Goal: Find specific page/section: Find specific page/section

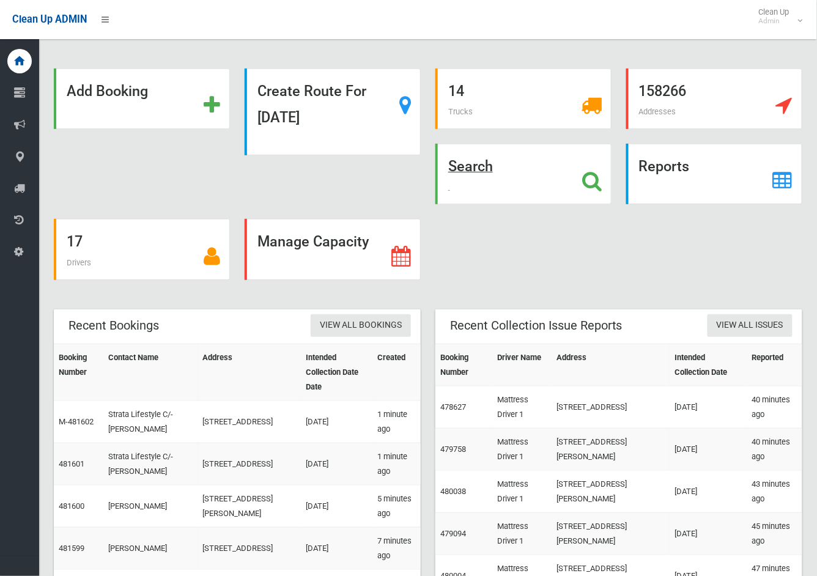
click at [489, 166] on strong "Search" at bounding box center [470, 166] width 45 height 17
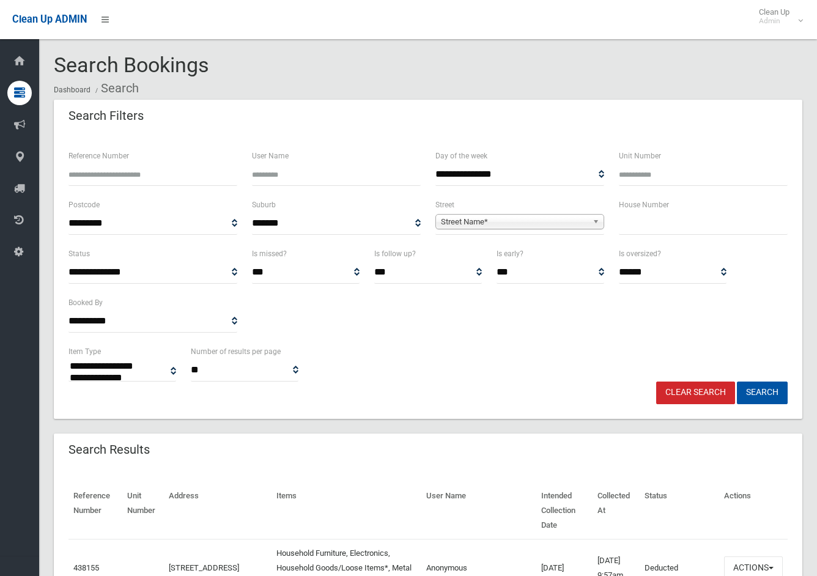
select select
click at [679, 224] on input "text" at bounding box center [703, 223] width 169 height 23
type input "*****"
click at [567, 227] on span "Street Name*" at bounding box center [514, 222] width 147 height 15
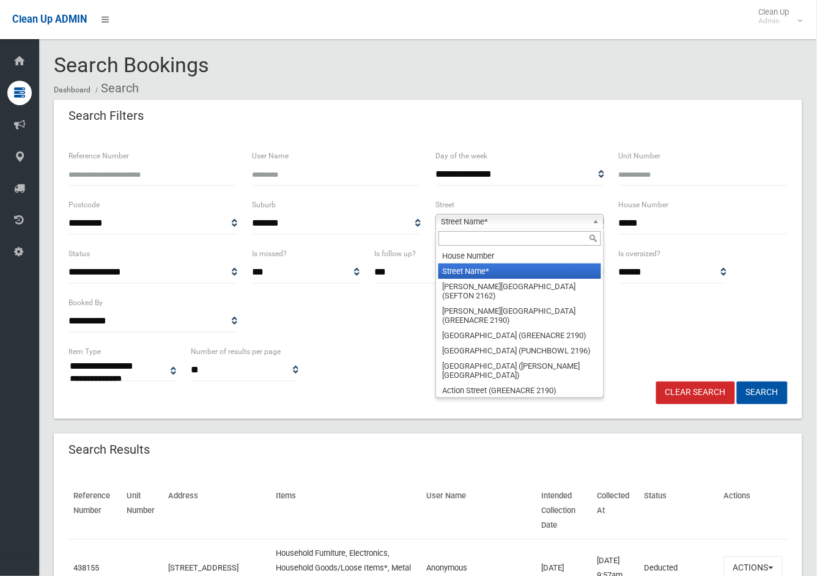
click at [551, 242] on input "text" at bounding box center [519, 238] width 163 height 15
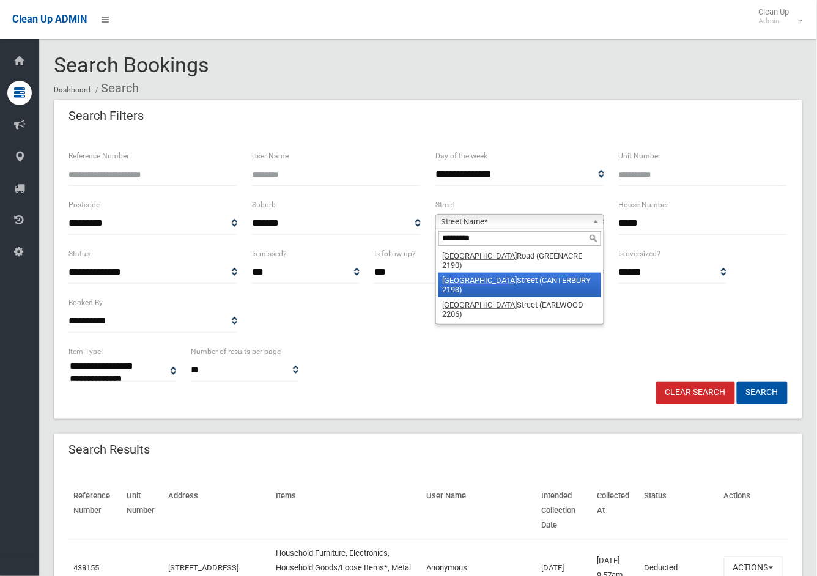
type input "*********"
click at [475, 276] on em "Northcote" at bounding box center [479, 280] width 75 height 9
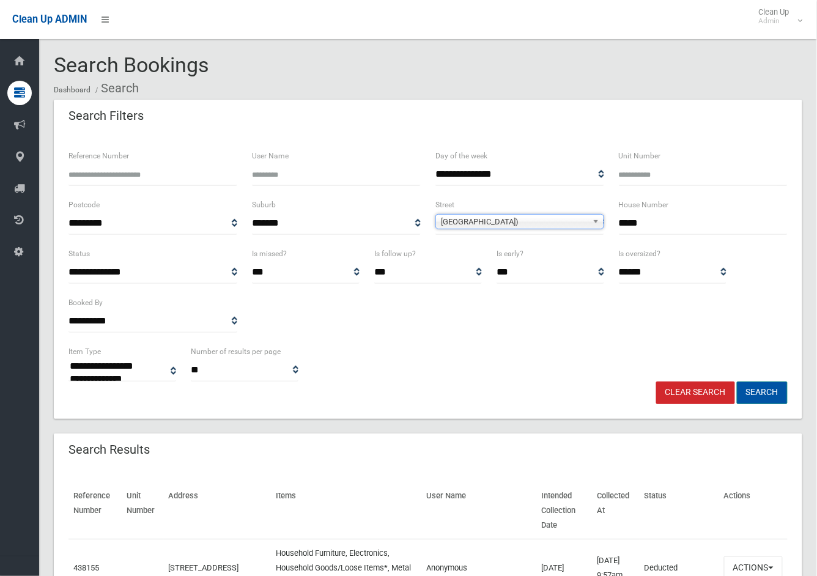
click at [757, 388] on button "Search" at bounding box center [762, 393] width 51 height 23
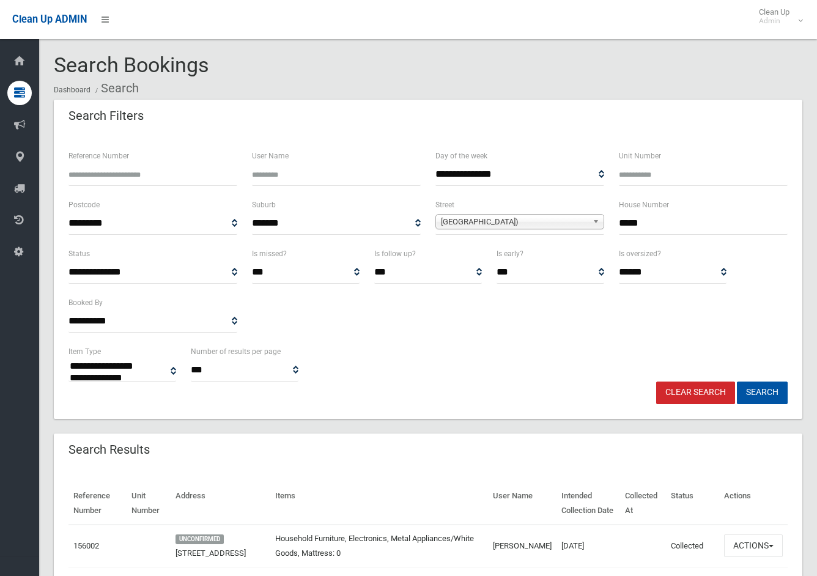
select select
drag, startPoint x: 651, startPoint y: 228, endPoint x: 549, endPoint y: 215, distance: 103.0
click at [571, 231] on div "**********" at bounding box center [428, 222] width 734 height 49
type input "*"
click at [540, 218] on span "Northcote Street (CANTERBURY 2193)" at bounding box center [514, 222] width 147 height 15
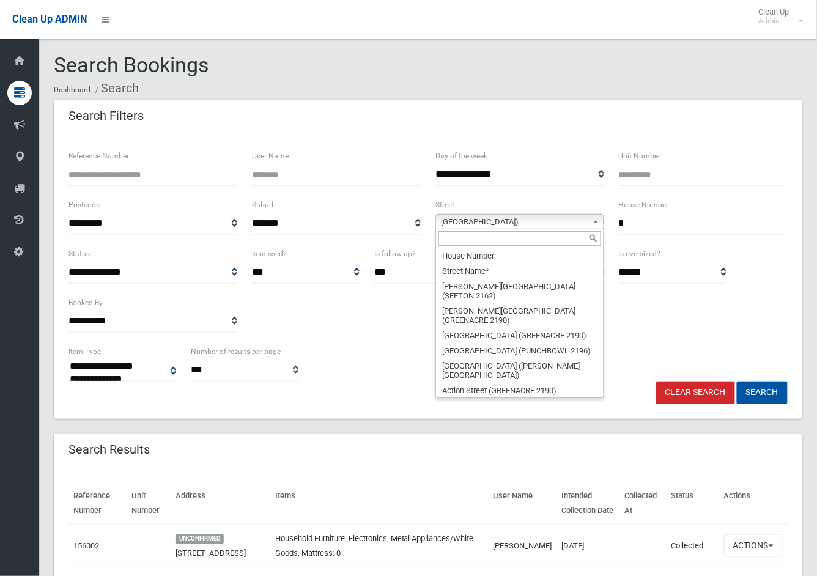
scroll to position [24371, 0]
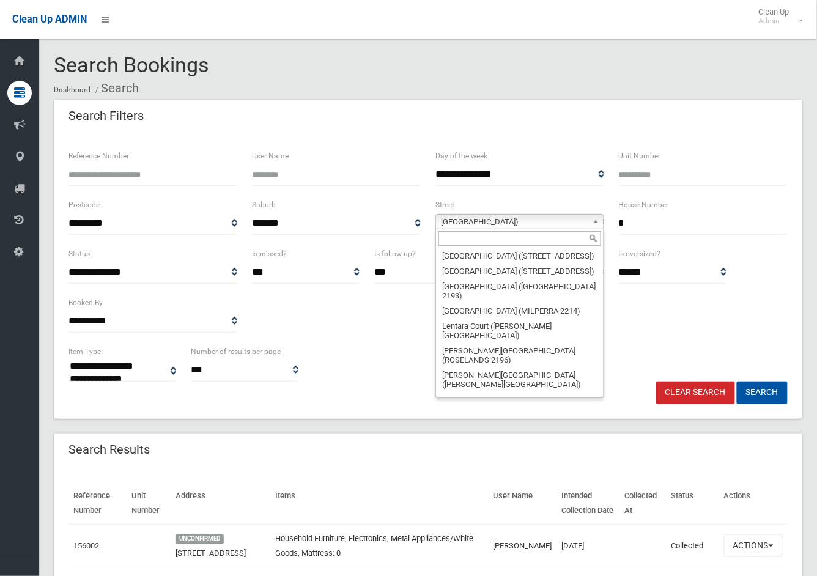
click at [535, 239] on input "text" at bounding box center [519, 238] width 163 height 15
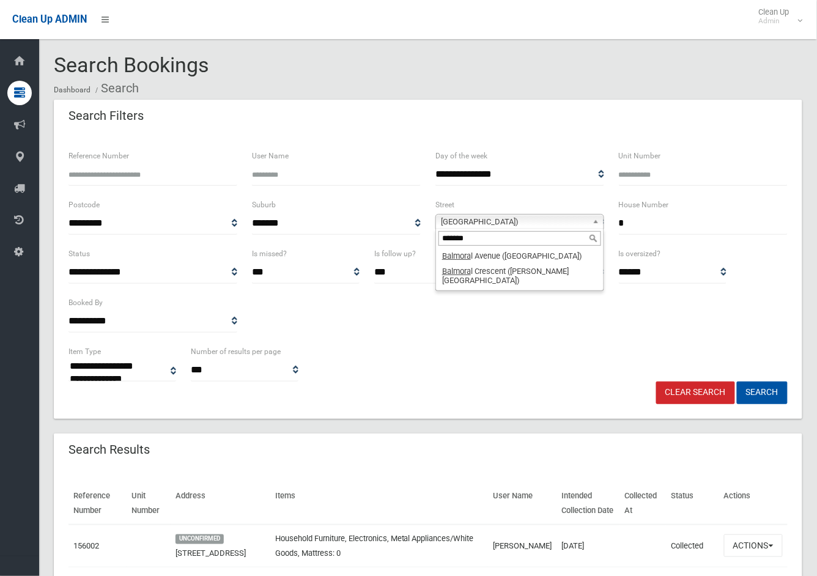
type input "*******"
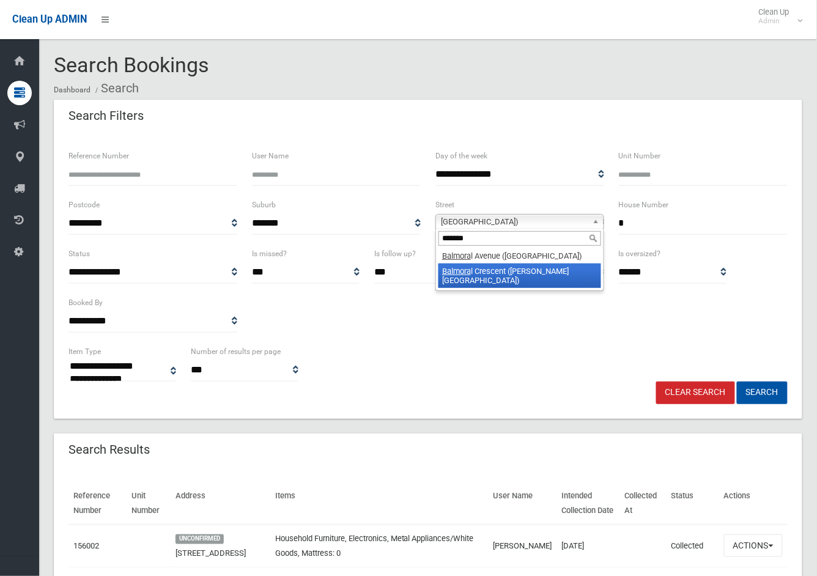
click at [532, 273] on li "Balmora l Crescent (GEORGES HALL 2198)" at bounding box center [519, 276] width 163 height 24
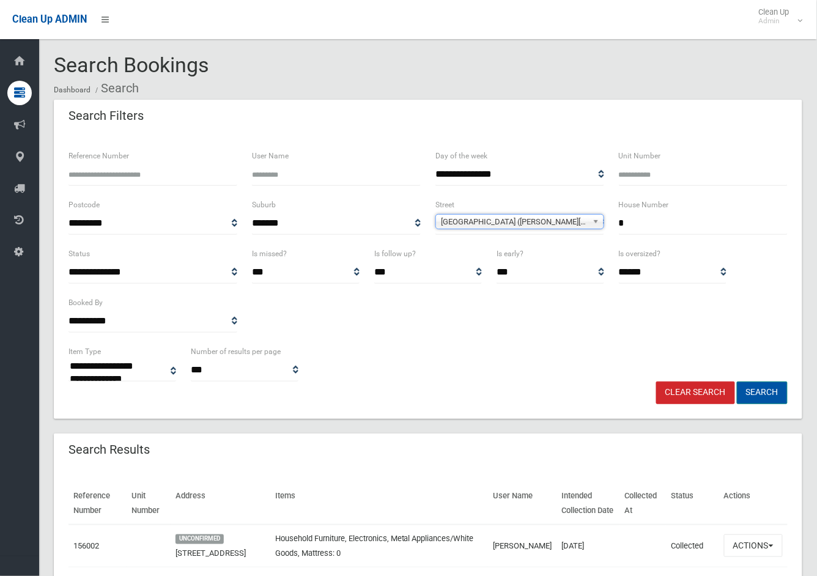
click at [761, 391] on button "Search" at bounding box center [762, 393] width 51 height 23
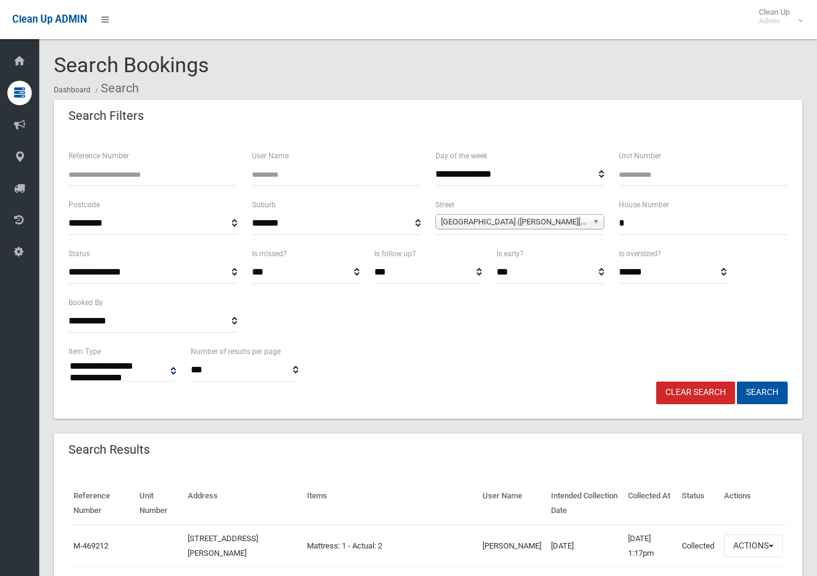
select select
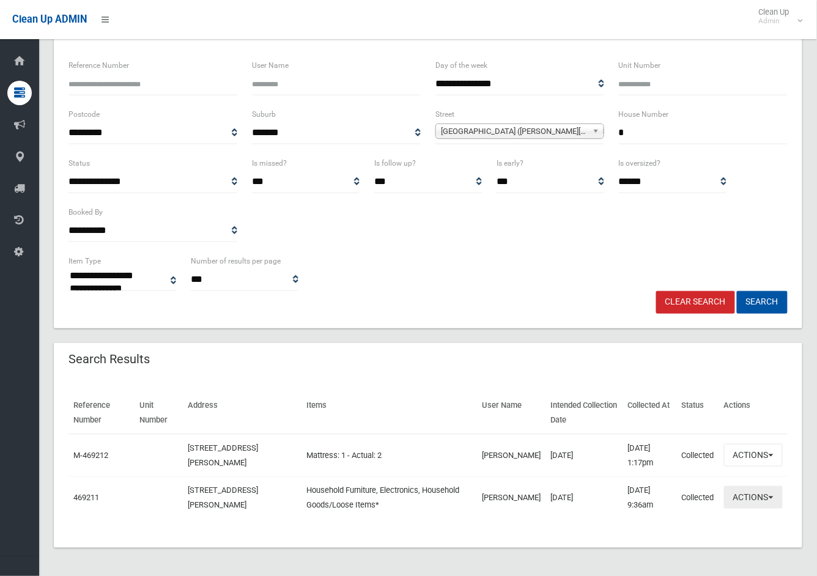
click at [757, 498] on button "Actions" at bounding box center [753, 497] width 59 height 23
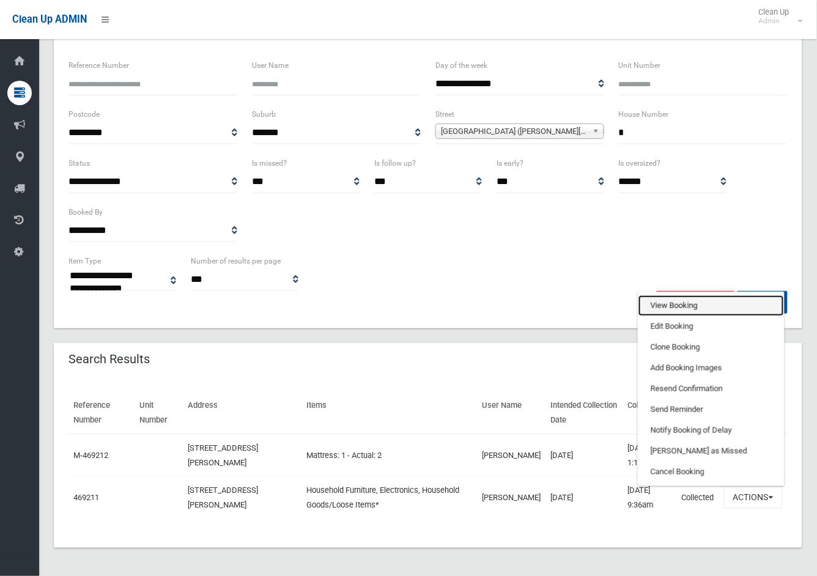
click at [670, 301] on link "View Booking" at bounding box center [711, 305] width 146 height 21
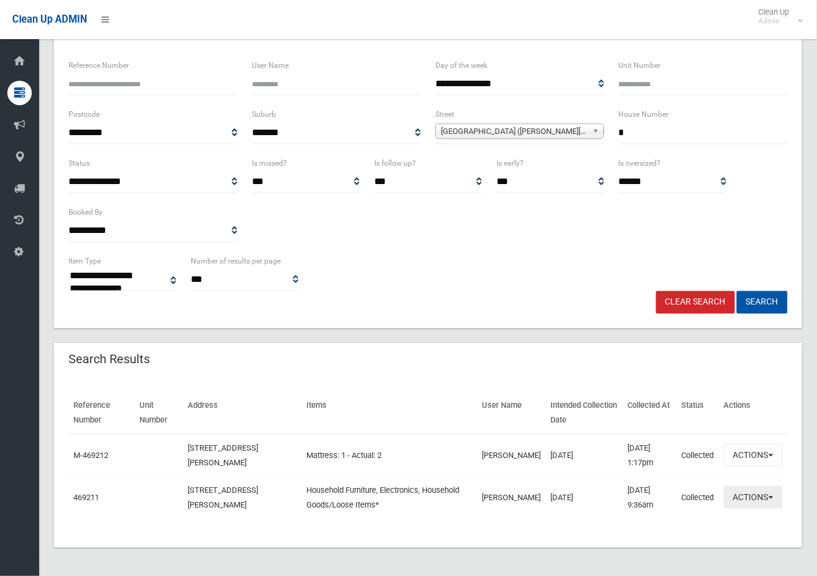
click at [754, 496] on button "Actions" at bounding box center [753, 497] width 59 height 23
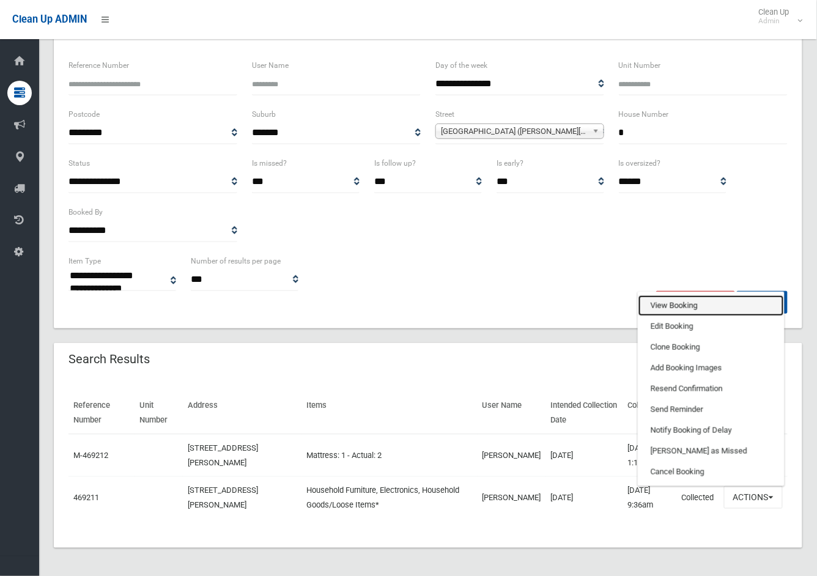
click at [671, 303] on link "View Booking" at bounding box center [711, 305] width 146 height 21
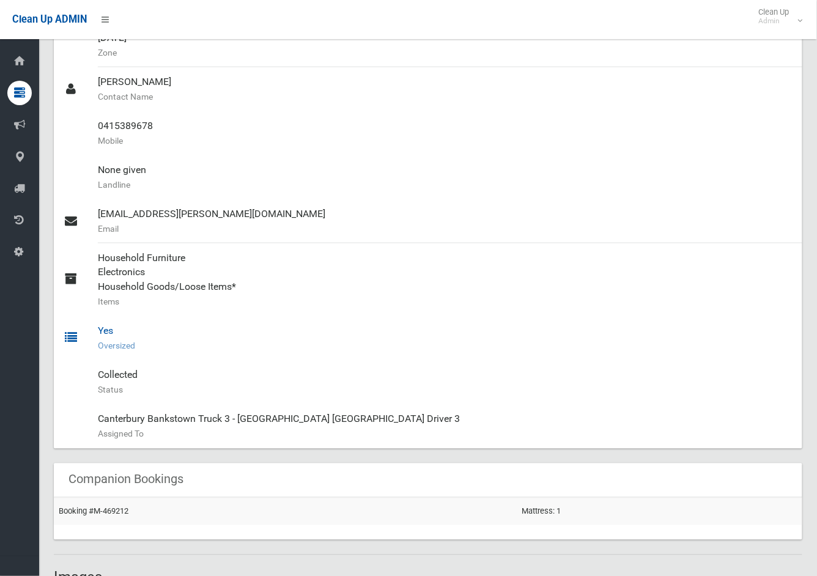
scroll to position [679, 0]
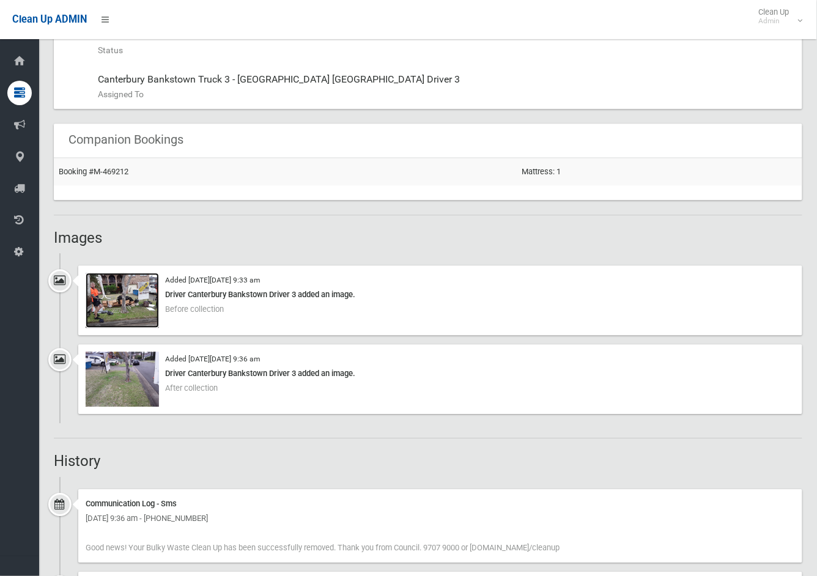
click at [124, 295] on img at bounding box center [122, 300] width 73 height 55
